Goal: Use online tool/utility: Utilize a website feature to perform a specific function

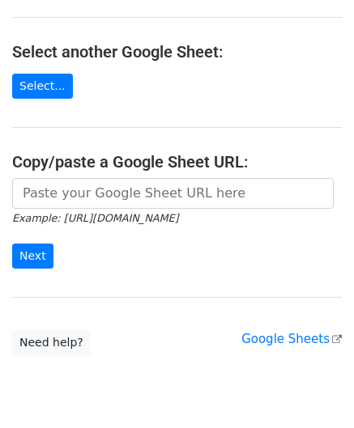
scroll to position [162, 0]
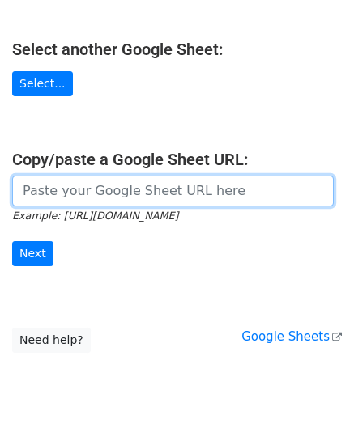
click at [70, 187] on input "url" at bounding box center [172, 191] width 321 height 31
paste input "[URL][DOMAIN_NAME]"
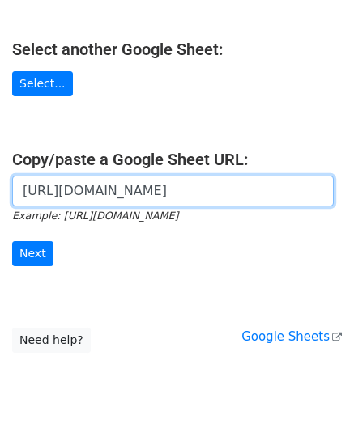
scroll to position [0, 359]
type input "[URL][DOMAIN_NAME]"
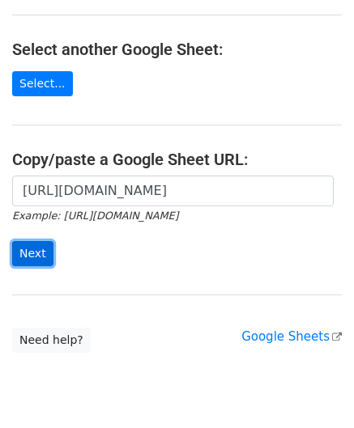
click at [32, 256] on input "Next" at bounding box center [32, 253] width 41 height 25
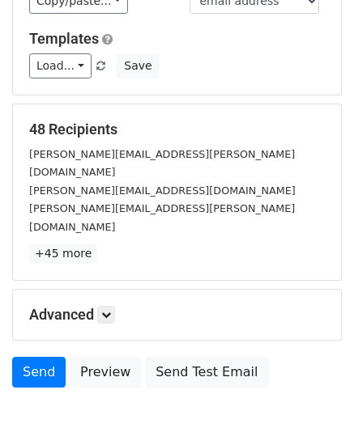
scroll to position [197, 0]
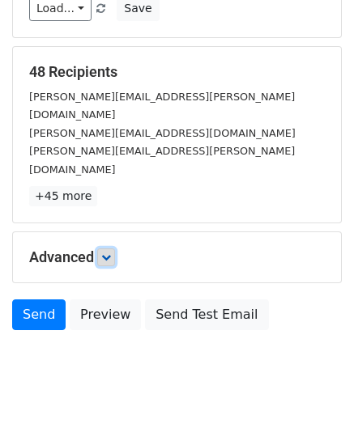
click at [104, 252] on icon at bounding box center [106, 257] width 10 height 10
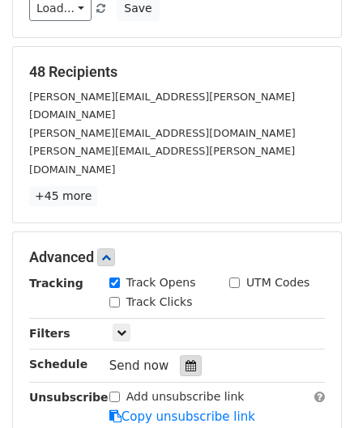
click at [188, 355] on div at bounding box center [191, 365] width 22 height 21
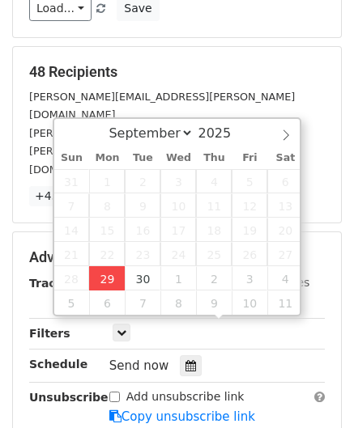
type input "[DATE] 12:00"
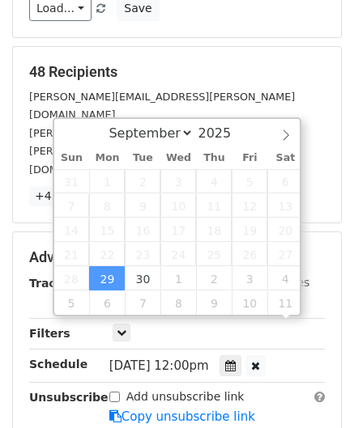
scroll to position [0, 0]
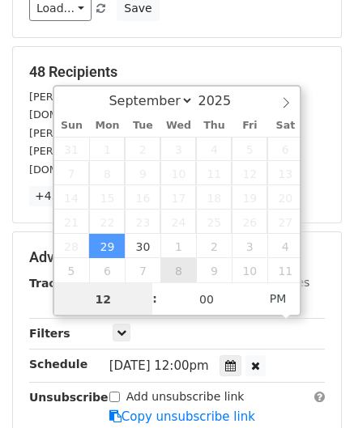
paste input "Hour"
type input "2"
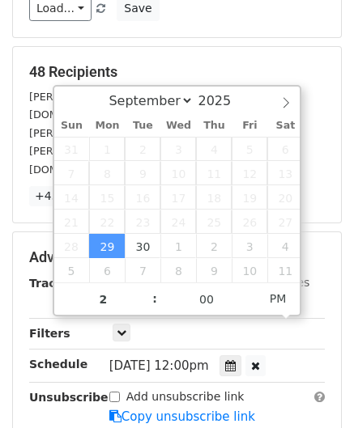
type input "[DATE] 14:00"
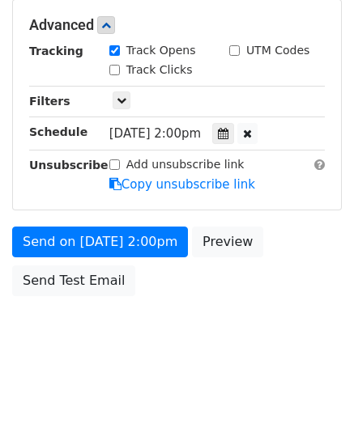
scroll to position [374, 0]
